Goal: Information Seeking & Learning: Understand process/instructions

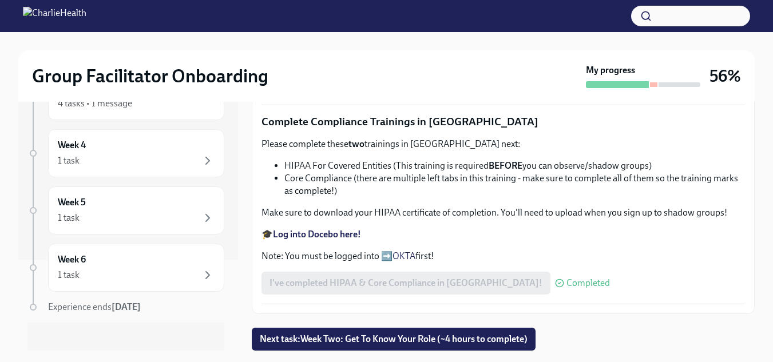
scroll to position [810, 0]
click at [115, 211] on div "1 task" at bounding box center [136, 218] width 157 height 14
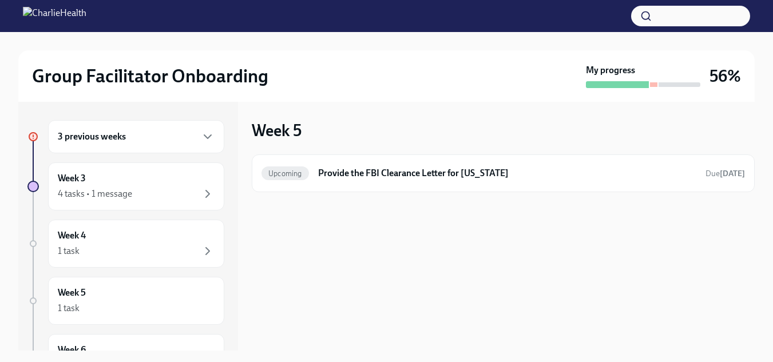
click at [149, 139] on div "3 previous weeks" at bounding box center [136, 137] width 157 height 14
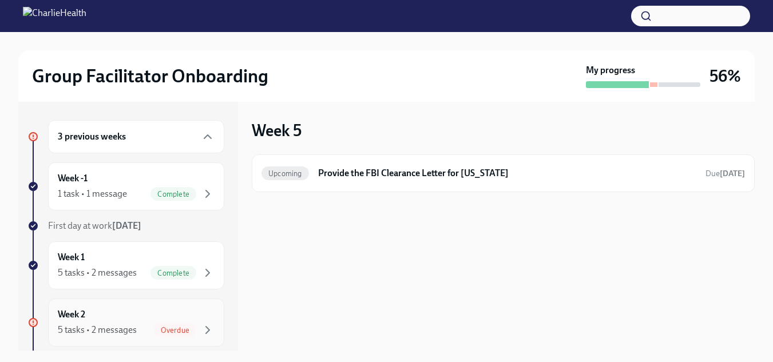
click at [101, 322] on div "Week 2 5 tasks • 2 messages Overdue" at bounding box center [136, 322] width 157 height 29
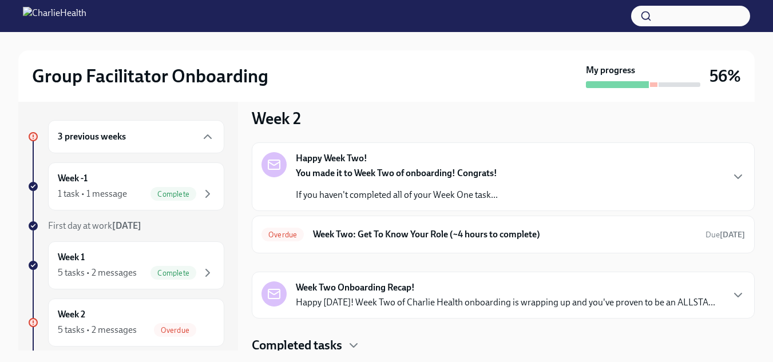
scroll to position [15, 0]
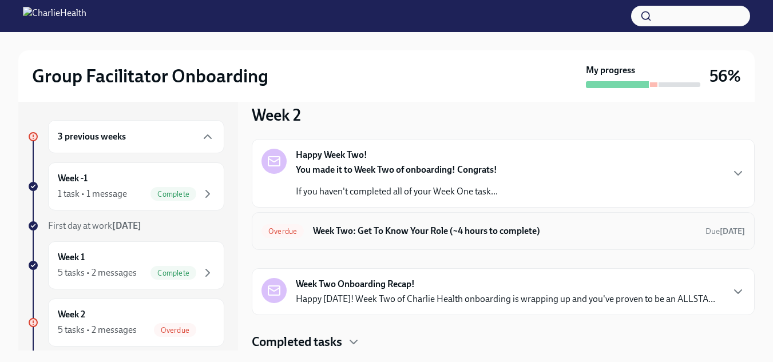
click at [616, 234] on h6 "Week Two: Get To Know Your Role (~4 hours to complete)" at bounding box center [504, 231] width 383 height 13
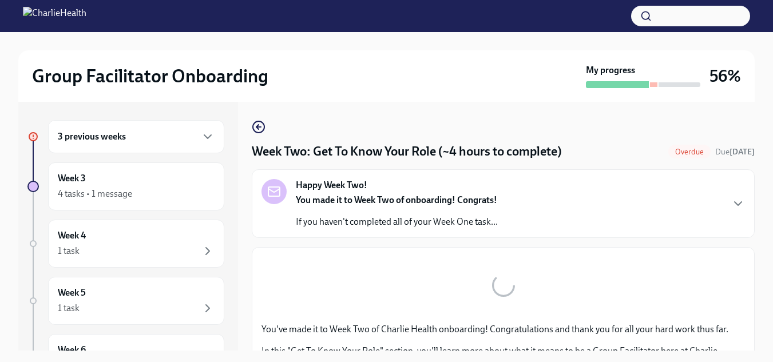
scroll to position [448, 0]
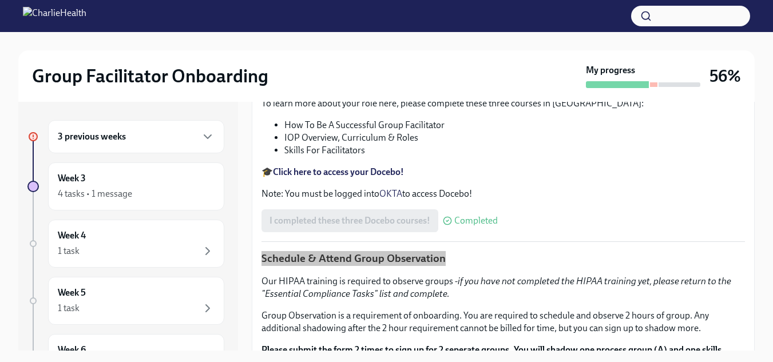
drag, startPoint x: 749, startPoint y: 136, endPoint x: 731, endPoint y: 265, distance: 131.0
click at [729, 269] on div "You've made it to Week Two of Charlie Health onboarding! Congratulations and th…" at bounding box center [503, 263] width 503 height 929
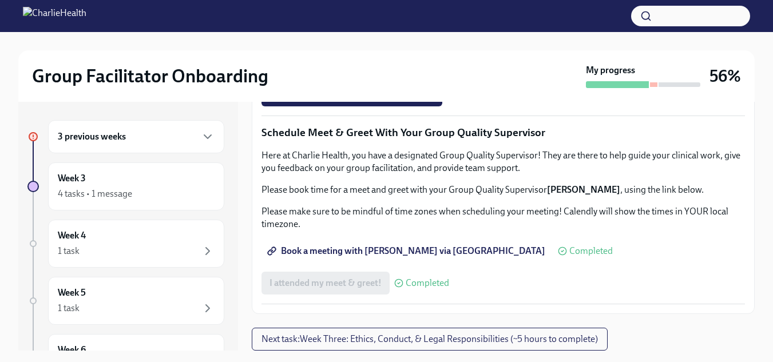
scroll to position [959, 0]
click at [380, 37] on span "Group Observation Instructions" at bounding box center [337, 30] width 137 height 11
